Goal: Transaction & Acquisition: Purchase product/service

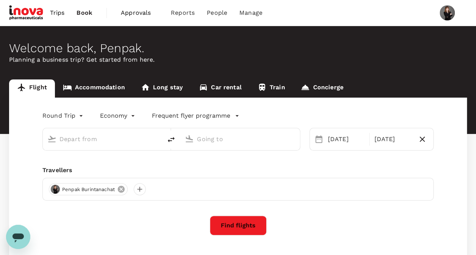
click at [120, 191] on icon at bounding box center [121, 189] width 7 height 7
type input "Hat Yai Intl (HDY)"
type input "[PERSON_NAME] Intl (DMK)"
type input "Hat Yai Intl (HDY)"
type input "[PERSON_NAME] Intl (DMK)"
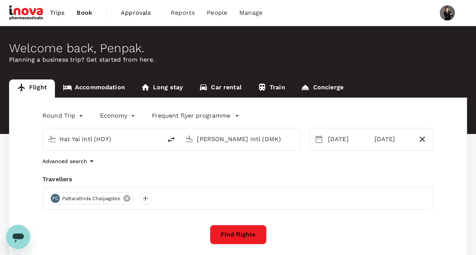
click at [124, 198] on icon at bounding box center [127, 198] width 8 height 8
click at [54, 197] on div at bounding box center [55, 198] width 12 height 12
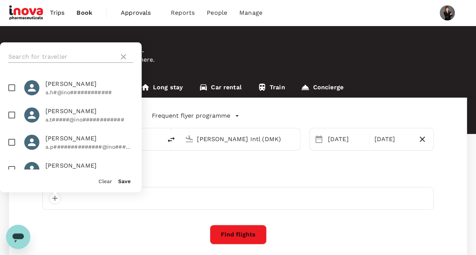
click at [64, 57] on input "text" at bounding box center [62, 57] width 108 height 12
paste input "Natthanicha"
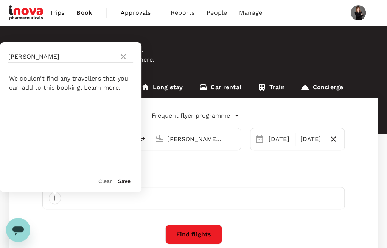
drag, startPoint x: 128, startPoint y: 111, endPoint x: 117, endPoint y: 91, distance: 22.4
click at [129, 111] on ul "We couldn’t find any travellers that you can add to this booking. Learn more." at bounding box center [71, 120] width 142 height 98
click at [86, 55] on input "[PERSON_NAME]" at bounding box center [62, 57] width 108 height 12
type input "Natthanicha w"
click at [121, 55] on icon at bounding box center [123, 56] width 5 height 5
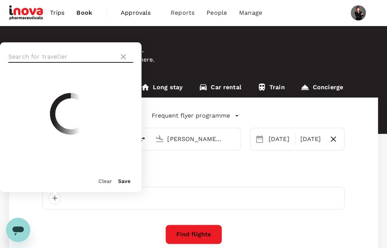
paste input "[EMAIL_ADDRESS][DOMAIN_NAME]"
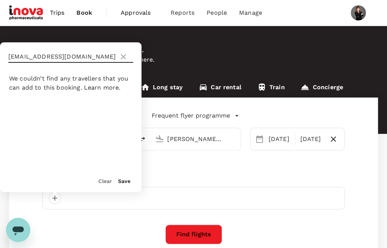
type input "[EMAIL_ADDRESS][DOMAIN_NAME]"
click at [125, 56] on icon at bounding box center [123, 56] width 9 height 9
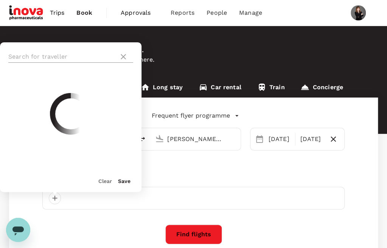
click at [93, 57] on input "text" at bounding box center [62, 57] width 108 height 12
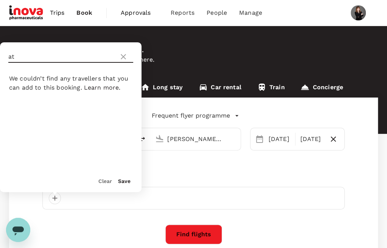
type input "a"
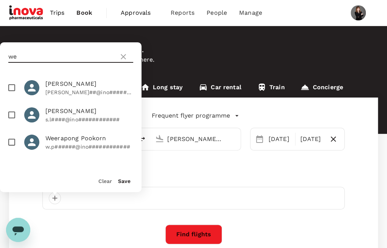
type input "w"
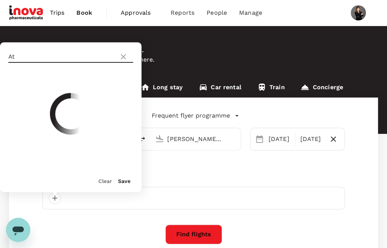
type input "A"
type input "v"
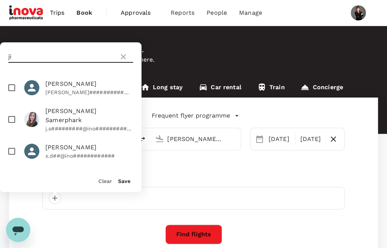
type input "j"
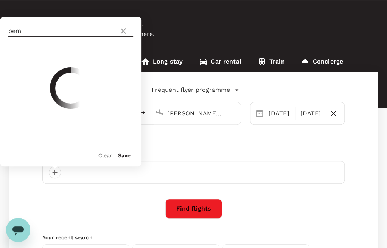
scroll to position [38, 0]
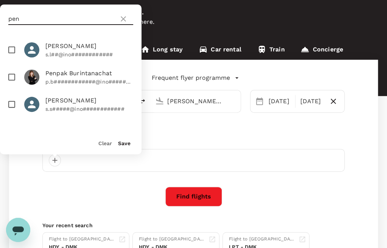
type input "pen"
click at [59, 83] on p "p.b############@ino############" at bounding box center [89, 82] width 88 height 8
click at [81, 81] on p "p.b############@ino############" at bounding box center [89, 82] width 88 height 8
click at [92, 81] on p "p.b############@ino############" at bounding box center [89, 82] width 88 height 8
checkbox input "true"
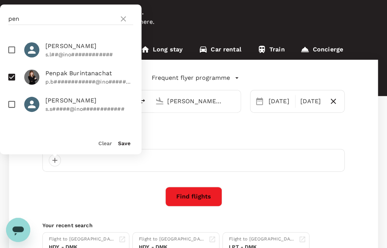
click at [130, 147] on div "Save" at bounding box center [121, 139] width 19 height 15
click at [126, 143] on button "Save" at bounding box center [124, 143] width 12 height 6
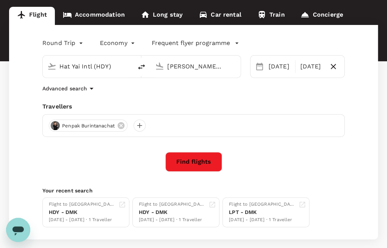
scroll to position [73, 0]
click at [309, 67] on div "[DATE]" at bounding box center [311, 66] width 28 height 15
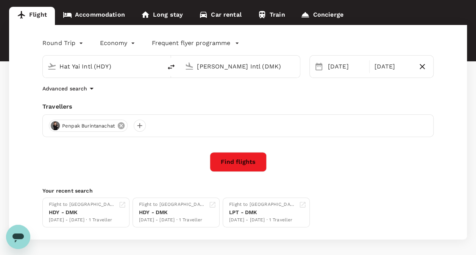
click at [120, 126] on icon at bounding box center [121, 125] width 7 height 7
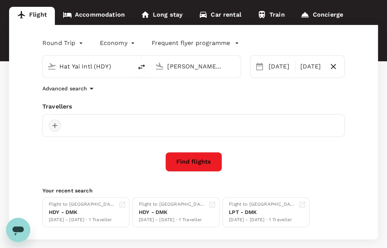
click at [52, 127] on div at bounding box center [55, 126] width 12 height 12
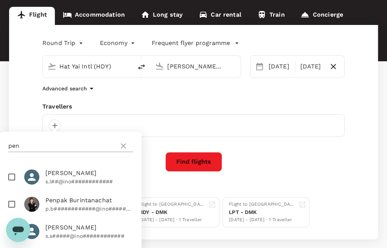
click at [64, 146] on input "pen" at bounding box center [62, 146] width 108 height 12
type input "p"
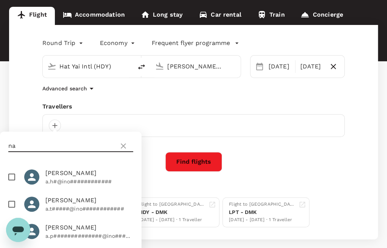
type input "n"
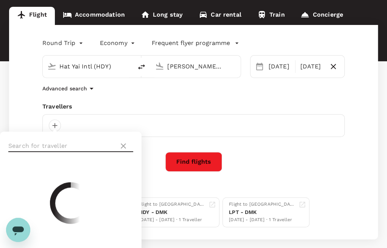
type input "w"
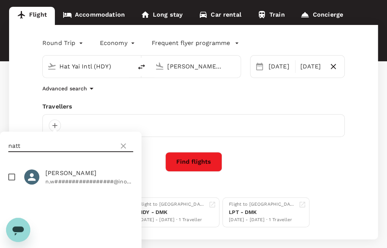
type input "natt"
drag, startPoint x: 189, startPoint y: 5, endPoint x: 216, endPoint y: 6, distance: 27.3
click at [215, 6] on div "Welcome back , Penpak . Planning a business trip? Get started from here." at bounding box center [193, 7] width 387 height 108
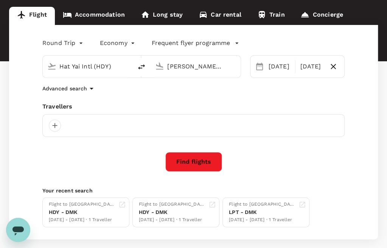
drag, startPoint x: 17, startPoint y: 125, endPoint x: 30, endPoint y: 118, distance: 14.7
click at [30, 112] on div "Round Trip roundtrip Economy economy Frequent flyer programme Hat Yai Intl (HDY…" at bounding box center [193, 132] width 369 height 215
click at [56, 127] on div at bounding box center [55, 126] width 12 height 12
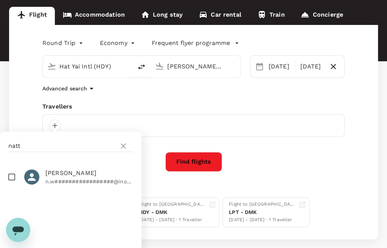
click at [12, 181] on input "checkbox" at bounding box center [12, 177] width 16 height 16
checkbox input "true"
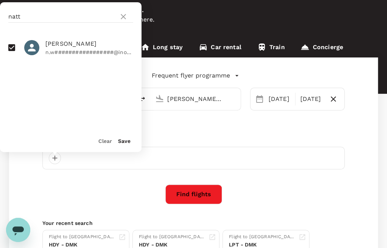
scroll to position [38, 0]
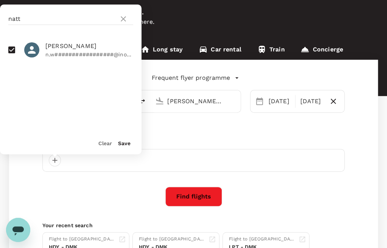
drag, startPoint x: 259, startPoint y: 10, endPoint x: 194, endPoint y: -8, distance: 67.6
click at [194, 0] on html "Trips Book Approvals 0 Reports People Manage Welcome back , Penpak . Planning a…" at bounding box center [193, 142] width 387 height 360
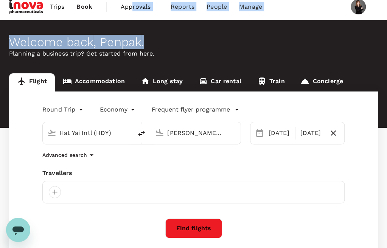
drag, startPoint x: 216, startPoint y: 8, endPoint x: 131, endPoint y: 0, distance: 85.9
click at [131, 0] on div "Trips Book Approvals 0 Reports People Manage Welcome back , Penpak . Planning a…" at bounding box center [193, 174] width 387 height 360
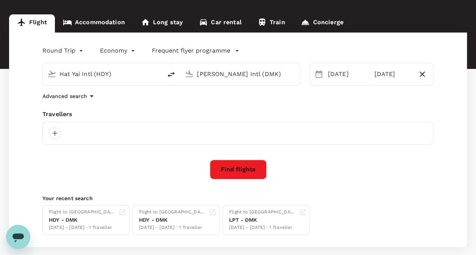
scroll to position [77, 0]
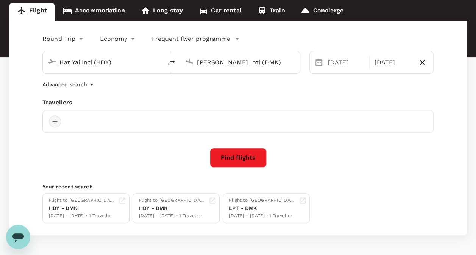
click at [55, 119] on div at bounding box center [55, 121] width 12 height 12
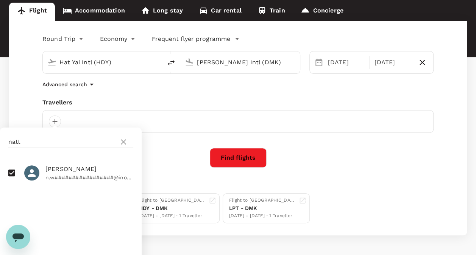
scroll to position [104, 0]
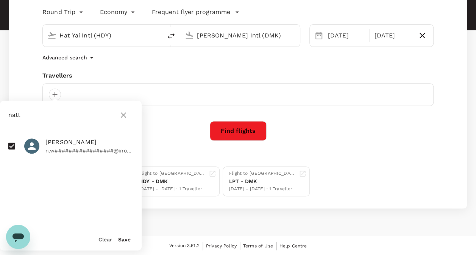
click at [129, 237] on button "Save" at bounding box center [124, 240] width 12 height 6
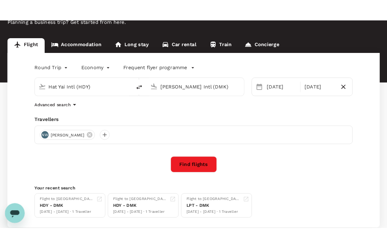
scroll to position [0, 0]
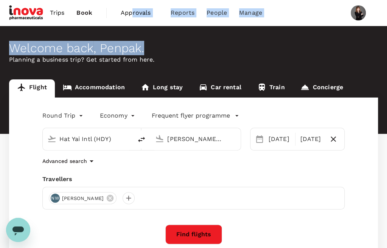
click at [138, 140] on icon "delete" at bounding box center [141, 139] width 9 height 9
type input "[PERSON_NAME] Intl (DMK)"
type input "Hat Yai Intl (HDY)"
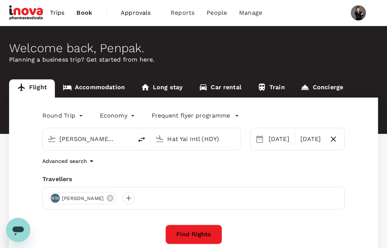
drag, startPoint x: 115, startPoint y: 140, endPoint x: 53, endPoint y: 140, distance: 61.7
click at [53, 140] on div "[PERSON_NAME] Intl (DMK)" at bounding box center [86, 137] width 84 height 17
type input ")"
type input "s"
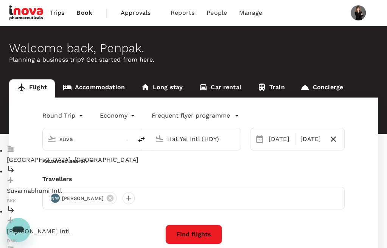
click at [49, 187] on p "Suvarnabhumi Intl" at bounding box center [94, 191] width 174 height 9
type input "Suvarnabhumi Intl (BKK)"
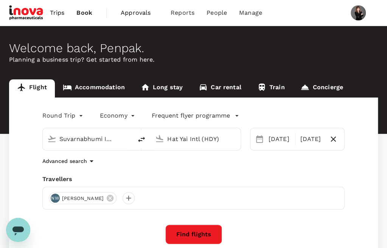
drag, startPoint x: 225, startPoint y: 141, endPoint x: 145, endPoint y: 142, distance: 80.3
click at [145, 142] on div "Suvarnabhumi Intl (BKK) Hat Yai Intl (HDY)" at bounding box center [141, 139] width 199 height 23
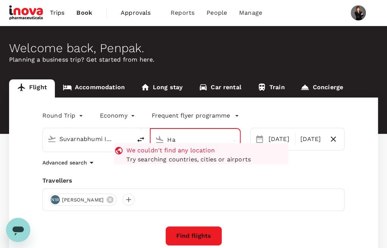
type input "H"
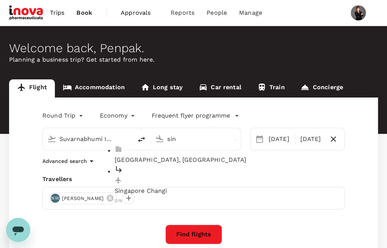
click at [177, 187] on p "Singapore Changi" at bounding box center [202, 191] width 174 height 9
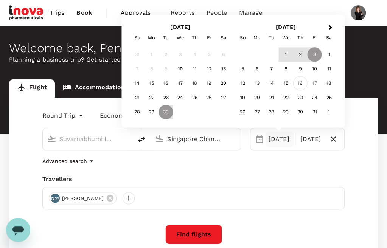
type input "Singapore Changi (SIN)"
click at [302, 84] on div "16" at bounding box center [300, 83] width 14 height 14
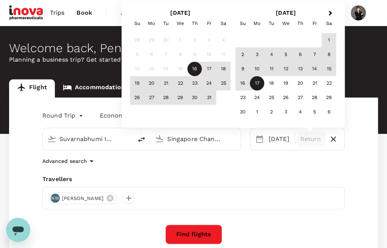
click at [262, 84] on div "17" at bounding box center [257, 83] width 14 height 14
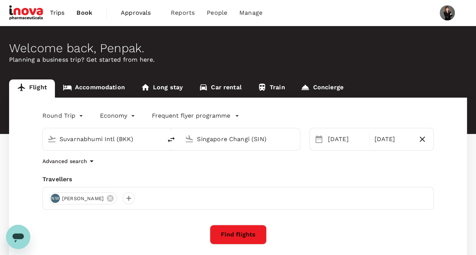
click at [88, 162] on icon "button" at bounding box center [91, 161] width 9 height 9
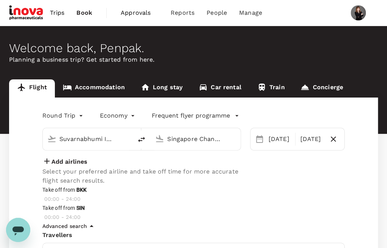
click at [48, 164] on icon "button" at bounding box center [46, 161] width 5 height 5
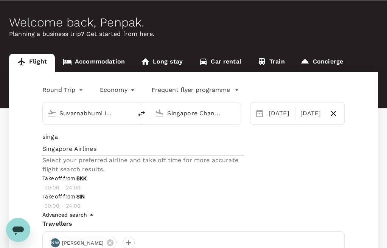
scroll to position [38, 0]
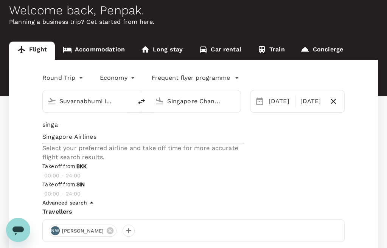
type input "singa"
click at [181, 142] on span "Singapore Airlines" at bounding box center [143, 136] width 202 height 9
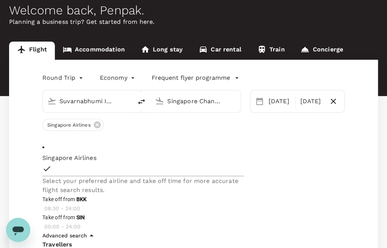
type input "540"
drag, startPoint x: 254, startPoint y: 145, endPoint x: 288, endPoint y: 144, distance: 34.1
click at [42, 213] on span at bounding box center [42, 213] width 0 height 0
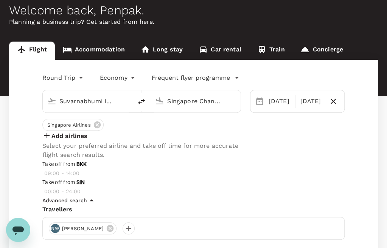
type input "810"
drag, startPoint x: 343, startPoint y: 145, endPoint x: 304, endPoint y: 146, distance: 39.0
click at [42, 178] on span at bounding box center [42, 178] width 0 height 0
type input "930"
drag, startPoint x: 251, startPoint y: 177, endPoint x: 312, endPoint y: 177, distance: 61.7
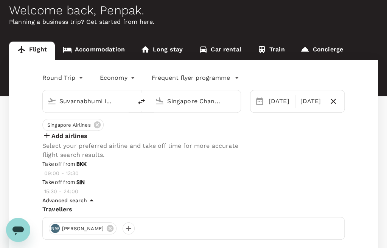
click at [42, 196] on span at bounding box center [42, 196] width 0 height 0
type input "1110"
drag, startPoint x: 343, startPoint y: 176, endPoint x: 323, endPoint y: 178, distance: 20.1
click at [42, 196] on span at bounding box center [42, 196] width 0 height 0
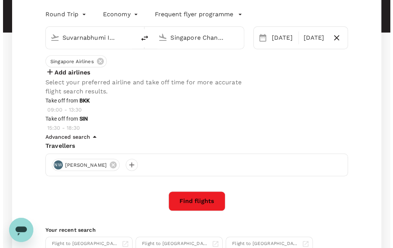
scroll to position [114, 0]
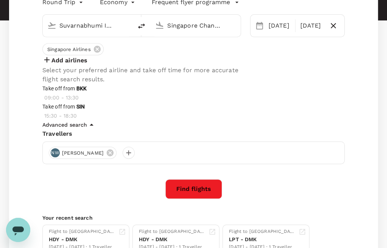
click at [190, 188] on button "Find flights" at bounding box center [193, 189] width 57 height 20
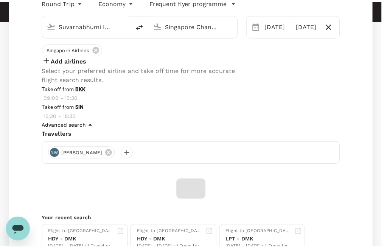
scroll to position [33, 0]
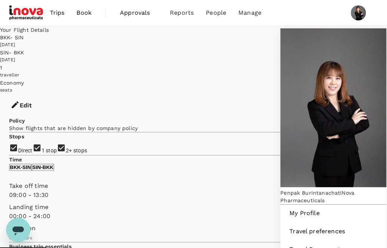
type input "695"
checkbox input "false"
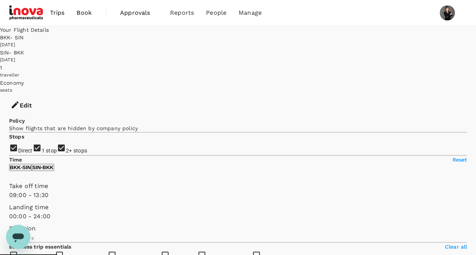
checkbox input "false"
checkbox input "true"
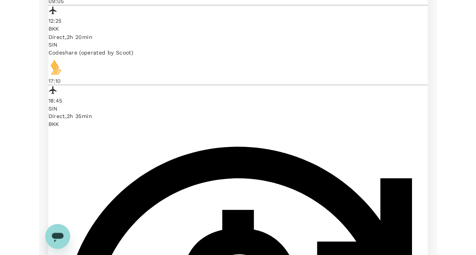
scroll to position [416, 0]
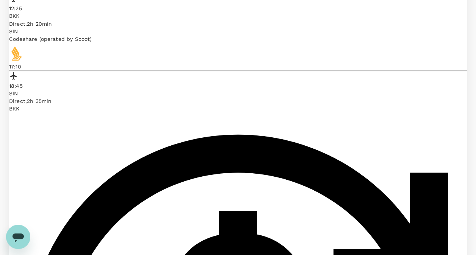
scroll to position [474, 0]
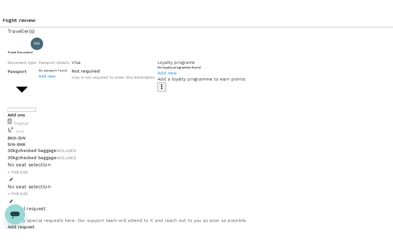
scroll to position [29, 0]
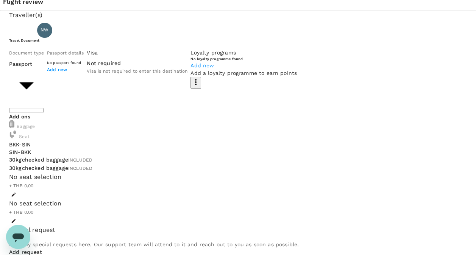
click at [67, 72] on span "Add new" at bounding box center [57, 69] width 20 height 5
paste input "618-3517305952"
type input "618-3517305952"
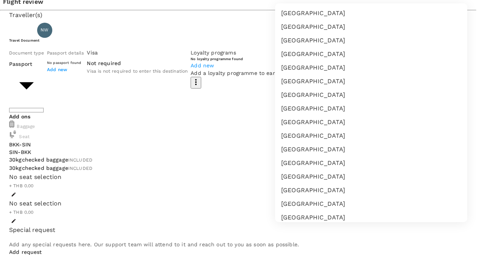
click at [365, 17] on div at bounding box center [241, 127] width 482 height 255
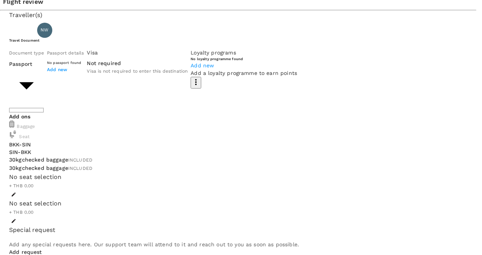
drag, startPoint x: 332, startPoint y: 50, endPoint x: 247, endPoint y: 51, distance: 84.4
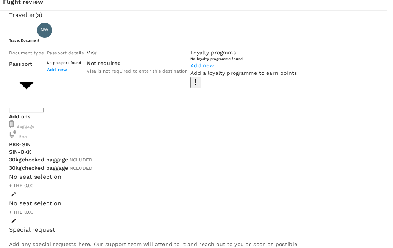
type input "ฤ"
type input "AC3030134"
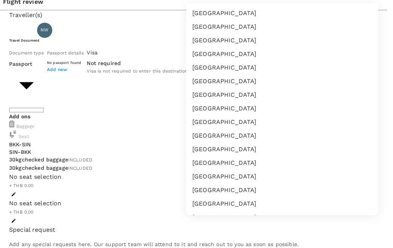
scroll to position [2234, 0]
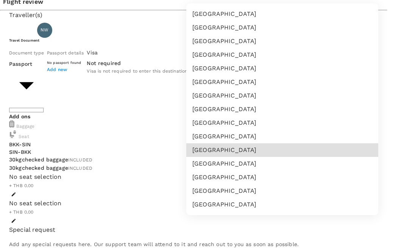
click at [216, 157] on li "[GEOGRAPHIC_DATA]" at bounding box center [282, 150] width 192 height 14
type input "TH"
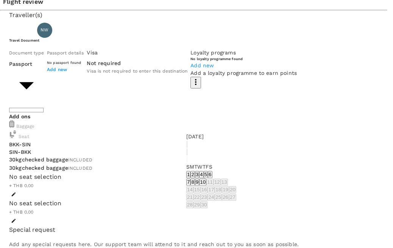
click at [187, 146] on icon "calendar view is open, switch to year view" at bounding box center [187, 146] width 0 height 0
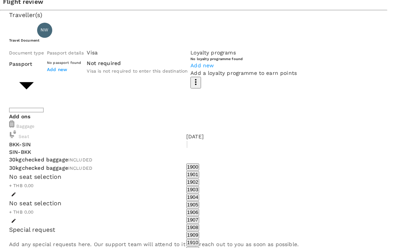
scroll to position [563, 0]
type input "[DATE]"
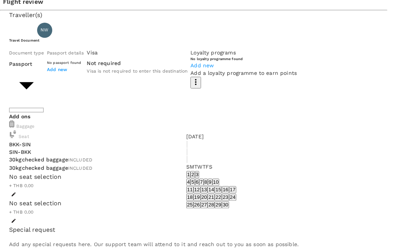
click at [193, 156] on icon "Previous month" at bounding box center [191, 158] width 3 height 5
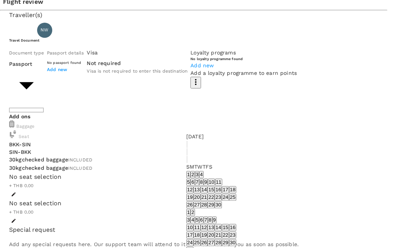
click at [193, 156] on icon "Previous month" at bounding box center [191, 158] width 3 height 5
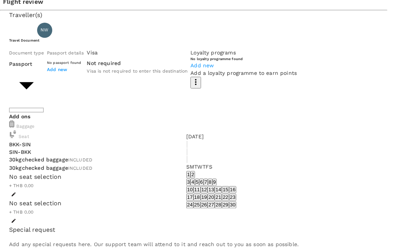
click at [186, 148] on button "Previous month" at bounding box center [187, 151] width 2 height 7
click at [187, 161] on icon "Next month" at bounding box center [187, 161] width 0 height 0
click at [201, 209] on button "25" at bounding box center [196, 204] width 7 height 7
type input "[DATE]"
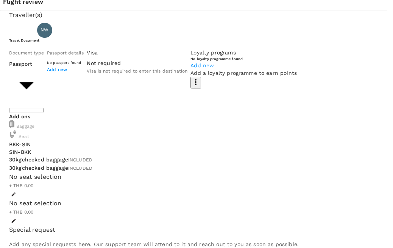
type input "DD/MM/YYYY"
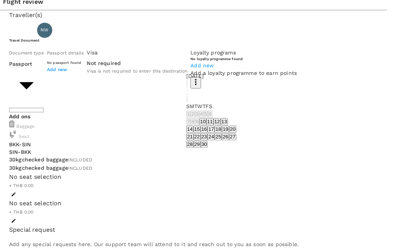
click at [215, 133] on button "24" at bounding box center [210, 136] width 7 height 7
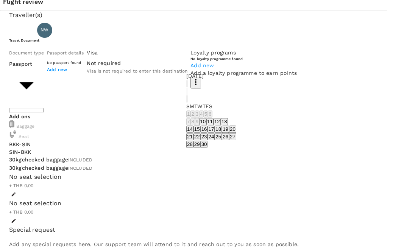
click at [187, 86] on icon "calendar view is open, switch to year view" at bounding box center [187, 86] width 0 height 0
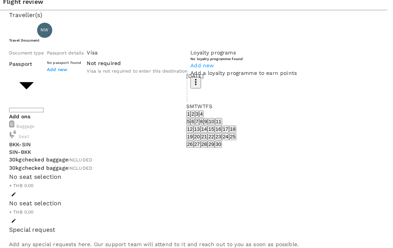
click at [187, 93] on icon "Previous month" at bounding box center [187, 93] width 0 height 0
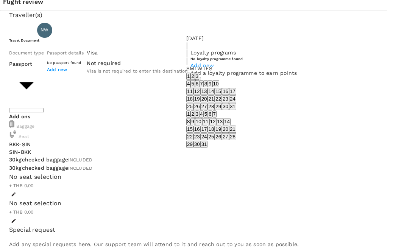
click at [187, 55] on icon "Previous month" at bounding box center [187, 55] width 0 height 0
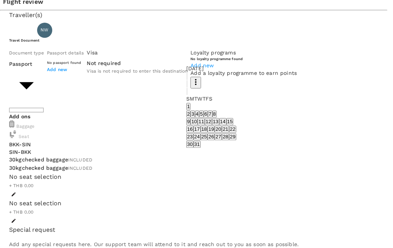
click at [187, 86] on icon "Previous month" at bounding box center [187, 86] width 0 height 0
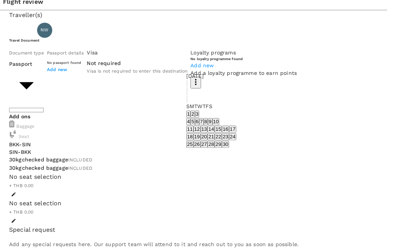
click at [236, 133] on button "24" at bounding box center [232, 136] width 7 height 7
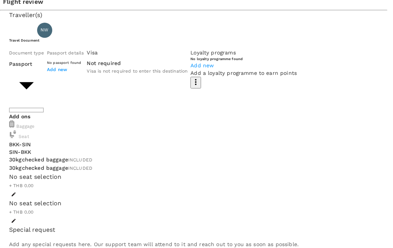
type input "[DATE]"
type input "W"
type input "NATTHANICHA"
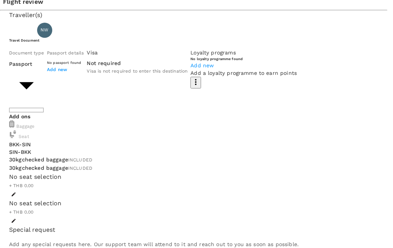
type input "WATTANAWANICHKANON"
radio input "true"
type input "DD/MM/YYYY"
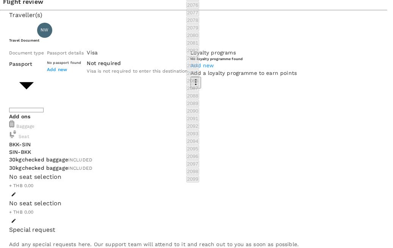
scroll to position [449, 0]
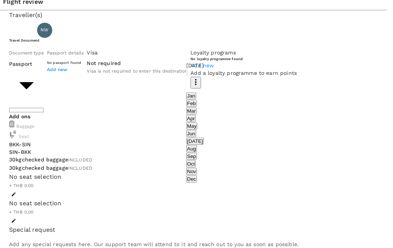
click at [187, 75] on icon "calendar view is open, switch to year view" at bounding box center [187, 75] width 0 height 0
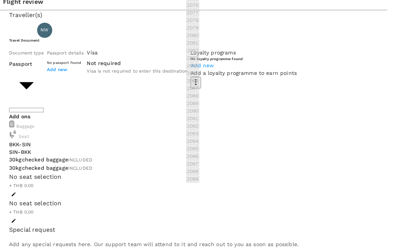
scroll to position [425, 0]
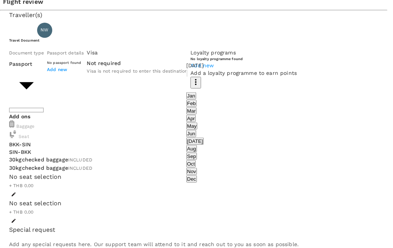
click at [197, 172] on button "Nov" at bounding box center [191, 171] width 11 height 7
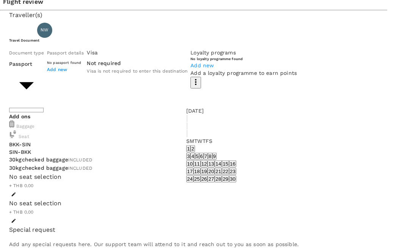
click at [190, 145] on button "1" at bounding box center [188, 148] width 4 height 7
type input "[DATE]"
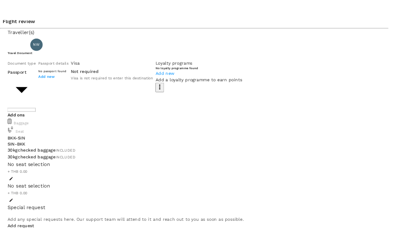
scroll to position [0, 0]
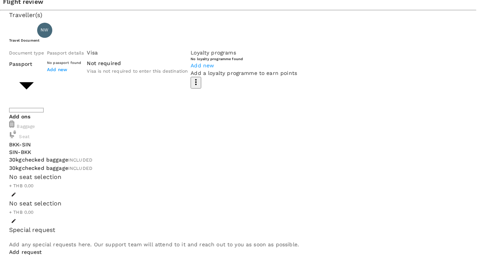
drag, startPoint x: 389, startPoint y: 13, endPoint x: 355, endPoint y: 90, distance: 83.8
drag, startPoint x: 355, startPoint y: 90, endPoint x: 399, endPoint y: 11, distance: 90.3
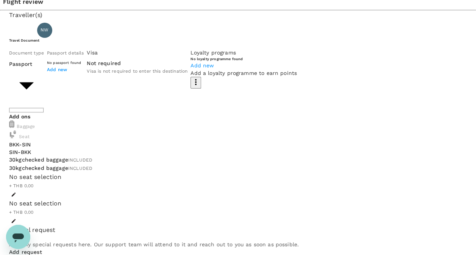
click at [67, 72] on span "Add new" at bounding box center [57, 69] width 20 height 5
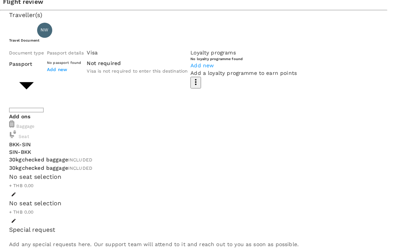
type input "AC3030134"
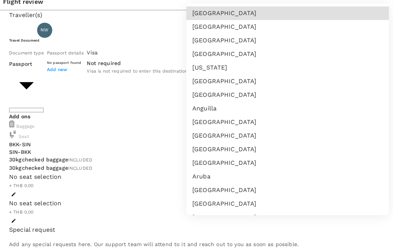
scroll to position [2834, 0]
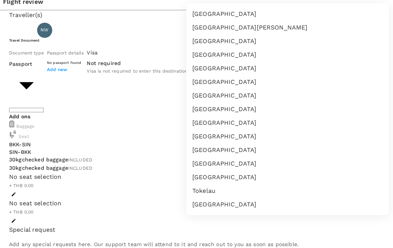
click at [201, 157] on li "[GEOGRAPHIC_DATA]" at bounding box center [287, 150] width 203 height 14
type input "TH"
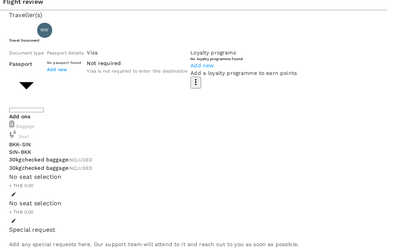
scroll to position [76, 0]
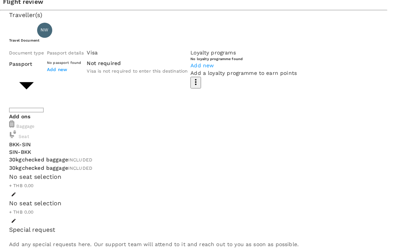
type input "DD/MM/YYYY"
drag, startPoint x: 240, startPoint y: 44, endPoint x: 236, endPoint y: 47, distance: 4.3
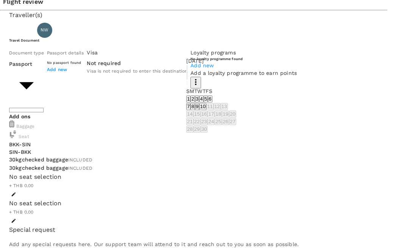
click at [187, 70] on icon "calendar view is open, switch to year view" at bounding box center [187, 70] width 0 height 0
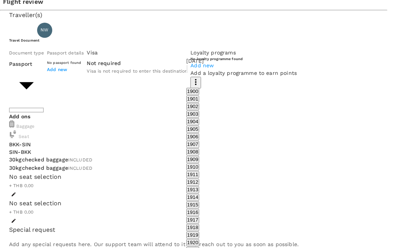
scroll to position [563, 0]
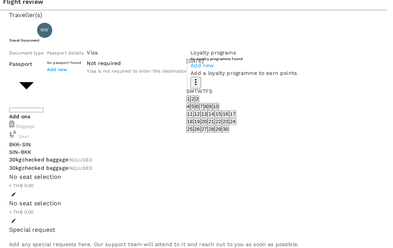
click at [187, 78] on icon "Previous month" at bounding box center [187, 78] width 0 height 0
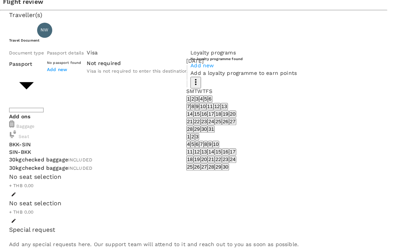
click at [187, 78] on icon "Previous month" at bounding box center [187, 78] width 0 height 0
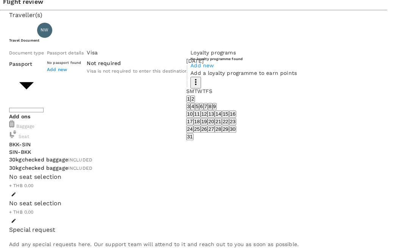
click at [187, 78] on icon "Previous month" at bounding box center [187, 78] width 0 height 0
click at [187, 86] on icon "Next month" at bounding box center [187, 86] width 0 height 0
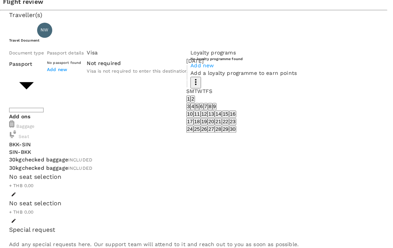
drag, startPoint x: 214, startPoint y: 159, endPoint x: 212, endPoint y: 154, distance: 4.8
click at [201, 133] on button "25" at bounding box center [196, 129] width 7 height 7
type input "[DATE]"
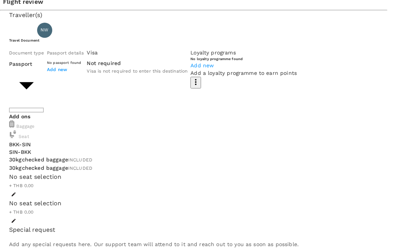
type input "DD/MM/YYYY"
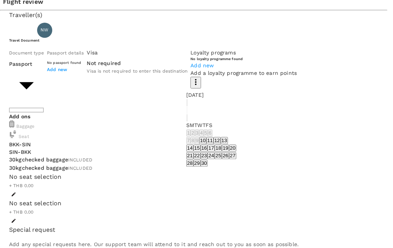
click at [193, 108] on icon "calendar view is open, switch to year view" at bounding box center [192, 109] width 4 height 2
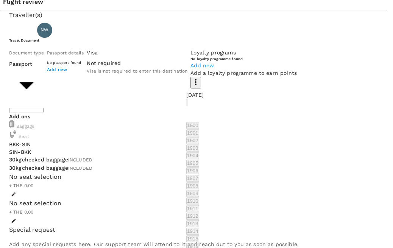
drag, startPoint x: 347, startPoint y: -5, endPoint x: 347, endPoint y: -21, distance: 15.9
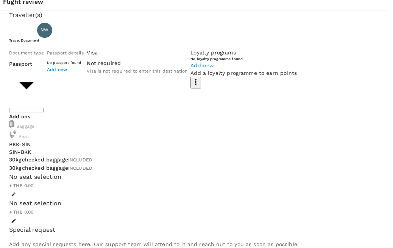
drag, startPoint x: 327, startPoint y: 11, endPoint x: 327, endPoint y: 0, distance: 10.6
type input "DD/MM/YYYY"
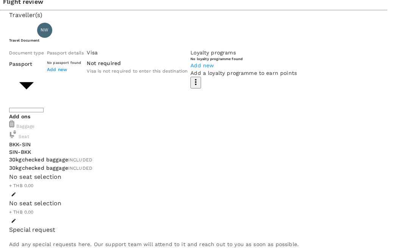
drag, startPoint x: 368, startPoint y: 81, endPoint x: 353, endPoint y: 83, distance: 15.3
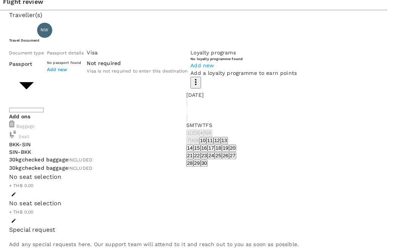
click at [188, 103] on button "calendar view is open, switch to year view" at bounding box center [187, 102] width 2 height 7
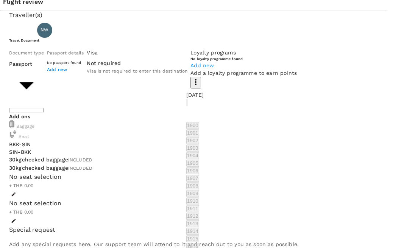
scroll to position [600, 0]
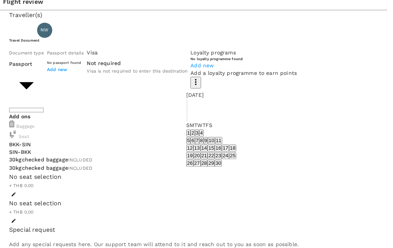
click at [187, 112] on icon "Previous month" at bounding box center [187, 112] width 0 height 0
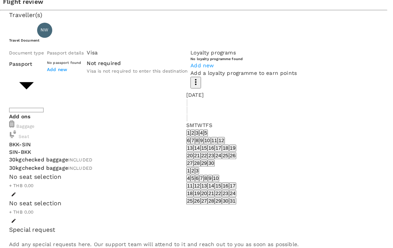
click at [187, 112] on icon "Previous month" at bounding box center [187, 112] width 0 height 0
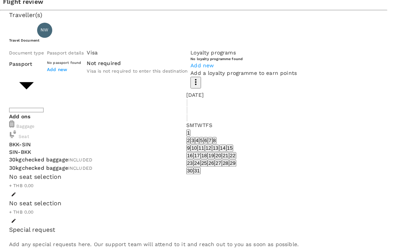
click at [187, 112] on icon "Previous month" at bounding box center [187, 112] width 0 height 0
click at [236, 159] on button "24" at bounding box center [232, 155] width 7 height 7
type input "[DATE]"
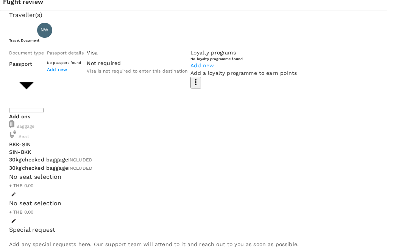
type input "MISS [PERSON_NAME]"
type input "WATTANAWANICHKANON"
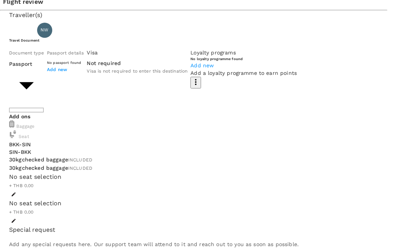
radio input "true"
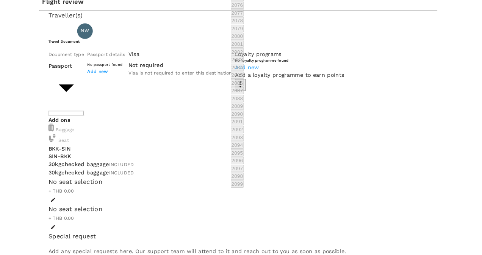
scroll to position [449, 0]
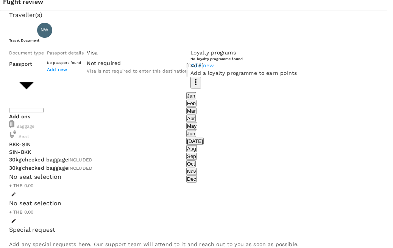
click at [197, 174] on button "Nov" at bounding box center [191, 171] width 11 height 7
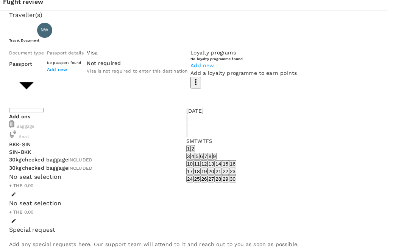
click at [190, 145] on button "1" at bounding box center [188, 148] width 4 height 7
type input "[DATE]"
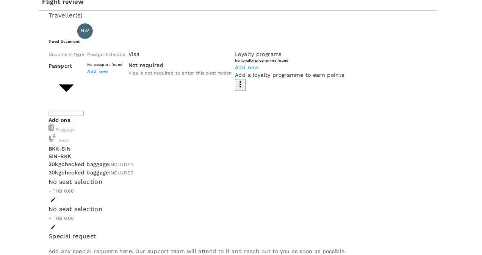
scroll to position [94, 0]
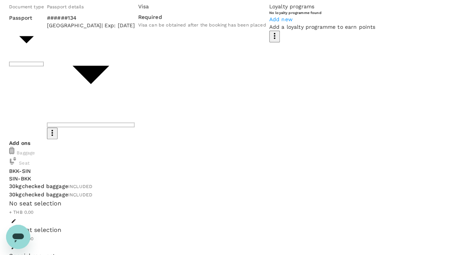
scroll to position [132, 0]
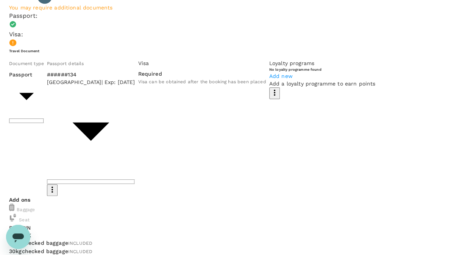
scroll to position [56, 0]
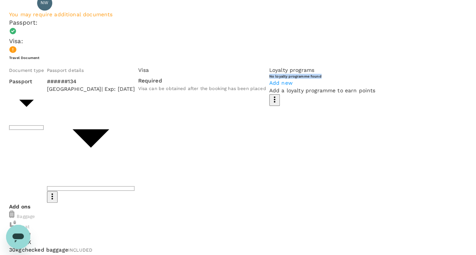
drag, startPoint x: 145, startPoint y: 111, endPoint x: 224, endPoint y: 111, distance: 79.1
click at [269, 86] on div "No loyalty programme found Add new" at bounding box center [322, 80] width 106 height 12
drag, startPoint x: 224, startPoint y: 111, endPoint x: 220, endPoint y: 111, distance: 4.2
copy h6 "No loyalty programme found"
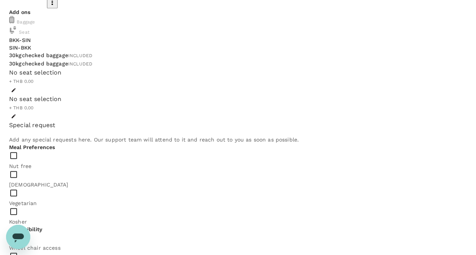
scroll to position [252, 0]
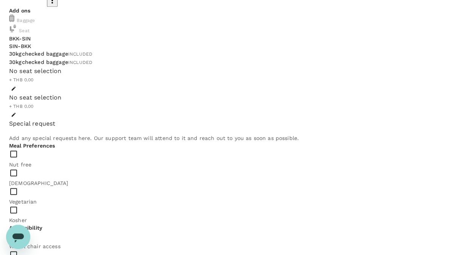
drag, startPoint x: 22, startPoint y: 150, endPoint x: 125, endPoint y: 148, distance: 103.4
drag, startPoint x: 125, startPoint y: 148, endPoint x: 111, endPoint y: 148, distance: 14.0
copy p "Any other requests? Let us know here"
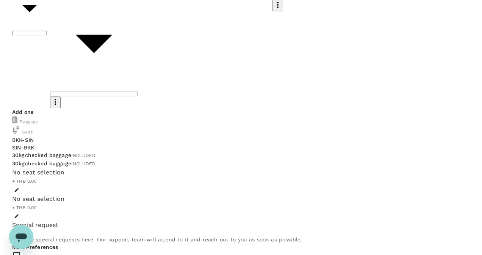
scroll to position [151, 0]
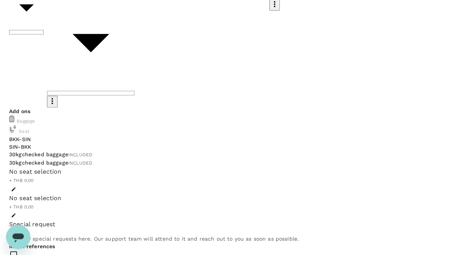
type textarea "none"
click at [276, 38] on div at bounding box center [241, 127] width 482 height 255
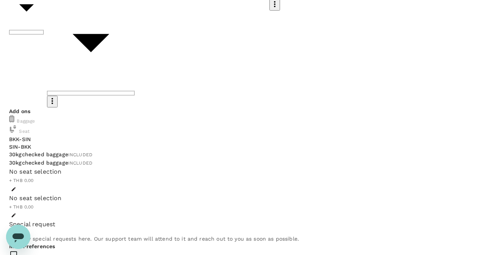
type input "k"
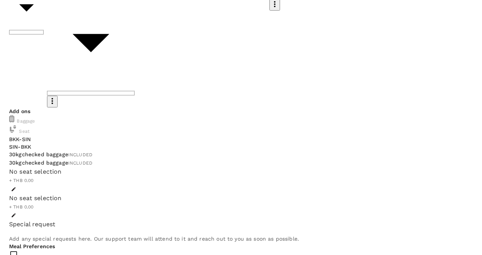
type input "ji"
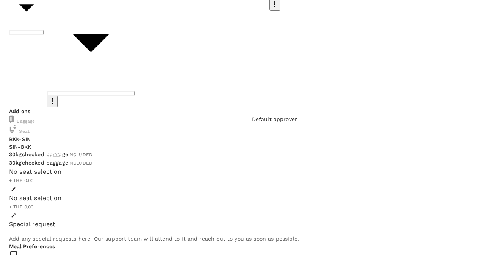
drag, startPoint x: 19, startPoint y: 72, endPoint x: 75, endPoint y: 83, distance: 56.9
drag, startPoint x: 75, startPoint y: 83, endPoint x: 53, endPoint y: 79, distance: 22.2
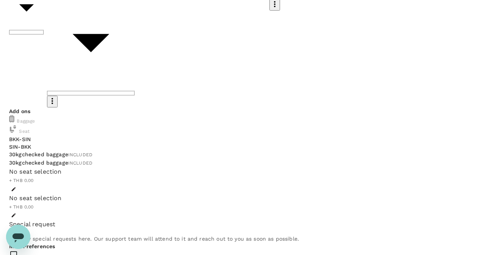
copy p "Please enter the reason for travelling or any other information that may help t…"
drag, startPoint x: 153, startPoint y: 202, endPoint x: 32, endPoint y: 207, distance: 121.2
drag, startPoint x: 32, startPoint y: 207, endPoint x: 89, endPoint y: 193, distance: 59.1
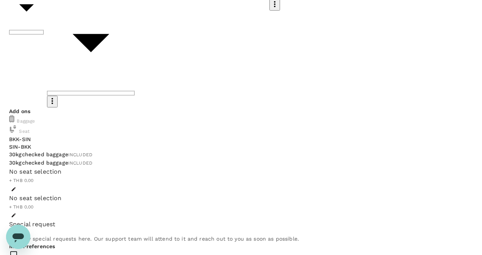
drag, startPoint x: 89, startPoint y: 193, endPoint x: 72, endPoint y: 191, distance: 17.6
copy p "Add to an existing trip?"
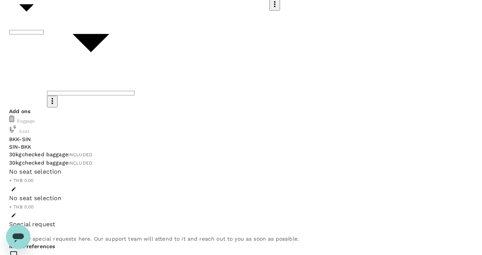
paste textarea "To attend #AsiaEcommerceAwards gala event on [DATE] at [GEOGRAPHIC_DATA], [GEOG…"
type textarea "To attend #AsiaEcommerceAwards gala event on [DATE] at [GEOGRAPHIC_DATA], [GEOG…"
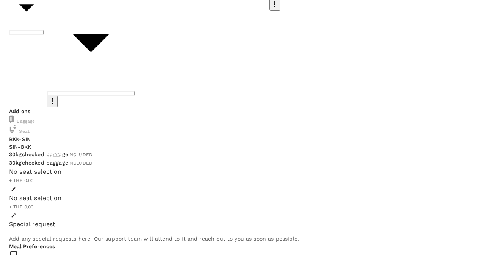
type input "่"
type input "j"
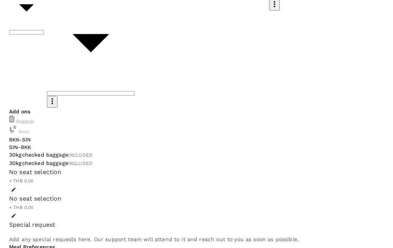
type input "n"
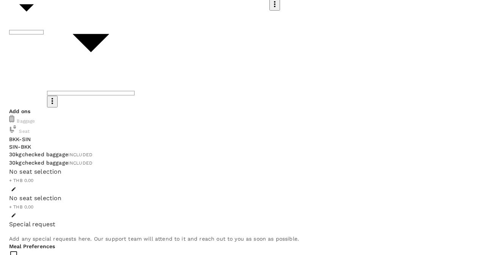
type input "[PERSON_NAME]"
drag, startPoint x: 289, startPoint y: 87, endPoint x: 217, endPoint y: 87, distance: 71.9
type input "i"
type input "ji"
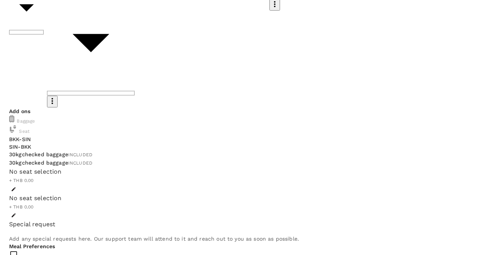
type input "jit"
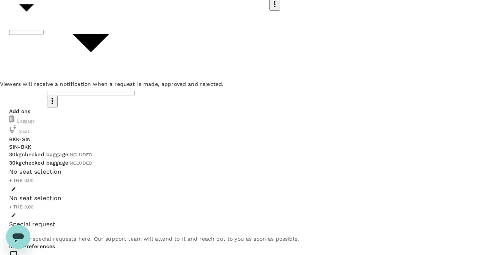
drag, startPoint x: 45, startPoint y: 74, endPoint x: 8, endPoint y: 58, distance: 41.1
click at [8, 80] on p "Viewers will receive a notification when a request is made, approved and reject…" at bounding box center [111, 84] width 223 height 8
drag, startPoint x: 6, startPoint y: 57, endPoint x: 44, endPoint y: 73, distance: 41.7
click at [43, 80] on div "Viewers will receive a notification when a request is made, approved and reject…" at bounding box center [111, 84] width 223 height 8
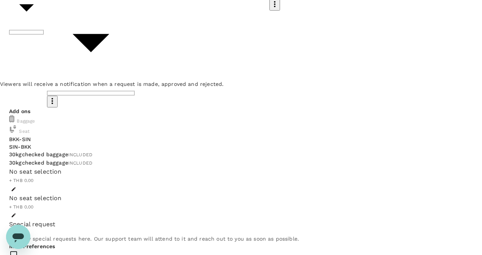
click at [49, 80] on p "Viewers will receive a notification when a request is made, approved and reject…" at bounding box center [111, 84] width 223 height 8
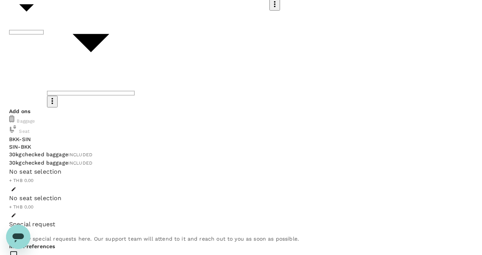
drag, startPoint x: 330, startPoint y: 207, endPoint x: 400, endPoint y: 208, distance: 69.7
click at [400, 208] on div at bounding box center [241, 127] width 482 height 255
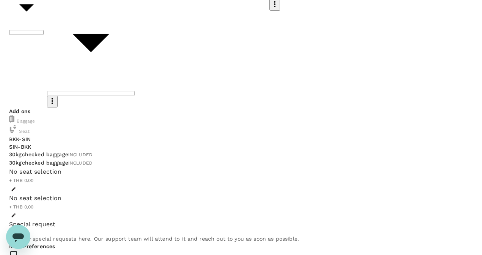
type input "9f82a453-e375-4320-92f0-4f2d66a53031"
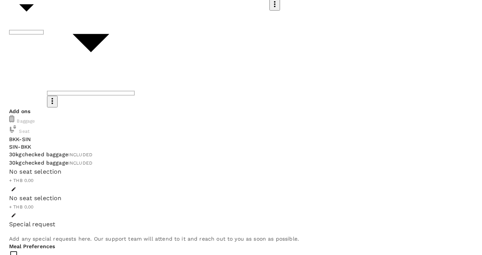
type input "่"
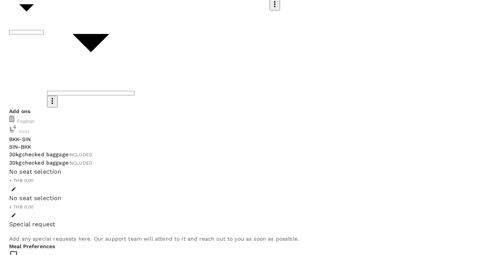
type input "ji"
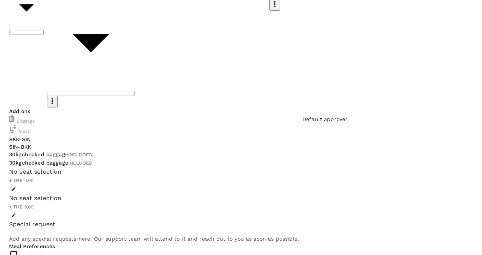
drag, startPoint x: 345, startPoint y: 132, endPoint x: 331, endPoint y: 171, distance: 41.9
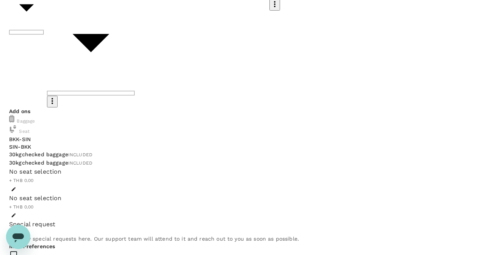
drag, startPoint x: 330, startPoint y: 78, endPoint x: 357, endPoint y: 73, distance: 26.8
click at [332, 72] on div at bounding box center [241, 127] width 482 height 255
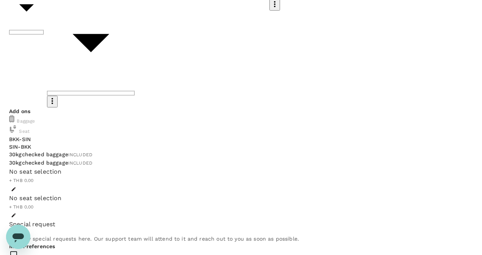
click at [451, 75] on div at bounding box center [241, 127] width 482 height 255
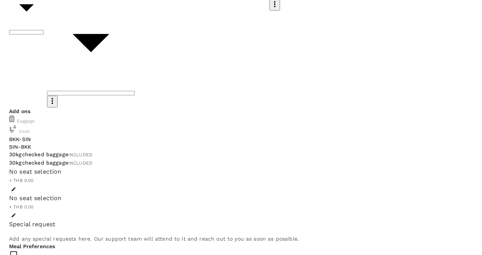
type input "ji"
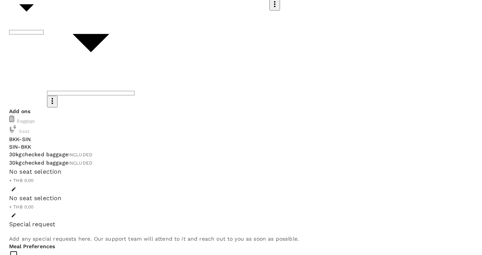
drag, startPoint x: 343, startPoint y: 130, endPoint x: 341, endPoint y: 149, distance: 19.0
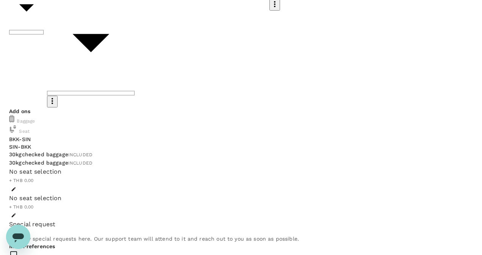
drag, startPoint x: 379, startPoint y: 132, endPoint x: 365, endPoint y: 127, distance: 14.7
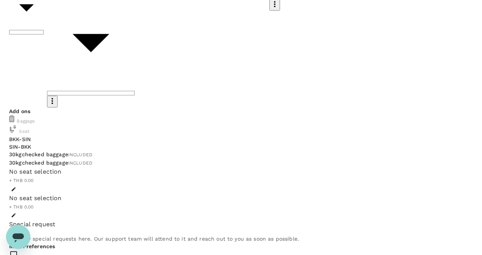
paste textarea "To attend #AsiaEcommerceAwards gala event on [DATE] at [GEOGRAPHIC_DATA], [GEOG…"
type textarea "To attend #AsiaEcommerceAwards gala event on [DATE] at [GEOGRAPHIC_DATA], [GEOG…"
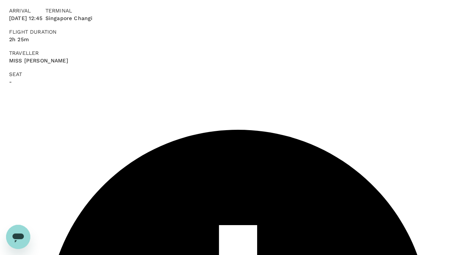
scroll to position [189, 0]
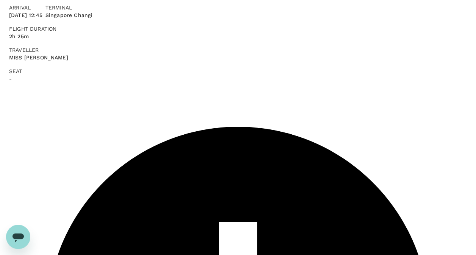
scroll to position [147, 0]
